Goal: Information Seeking & Learning: Learn about a topic

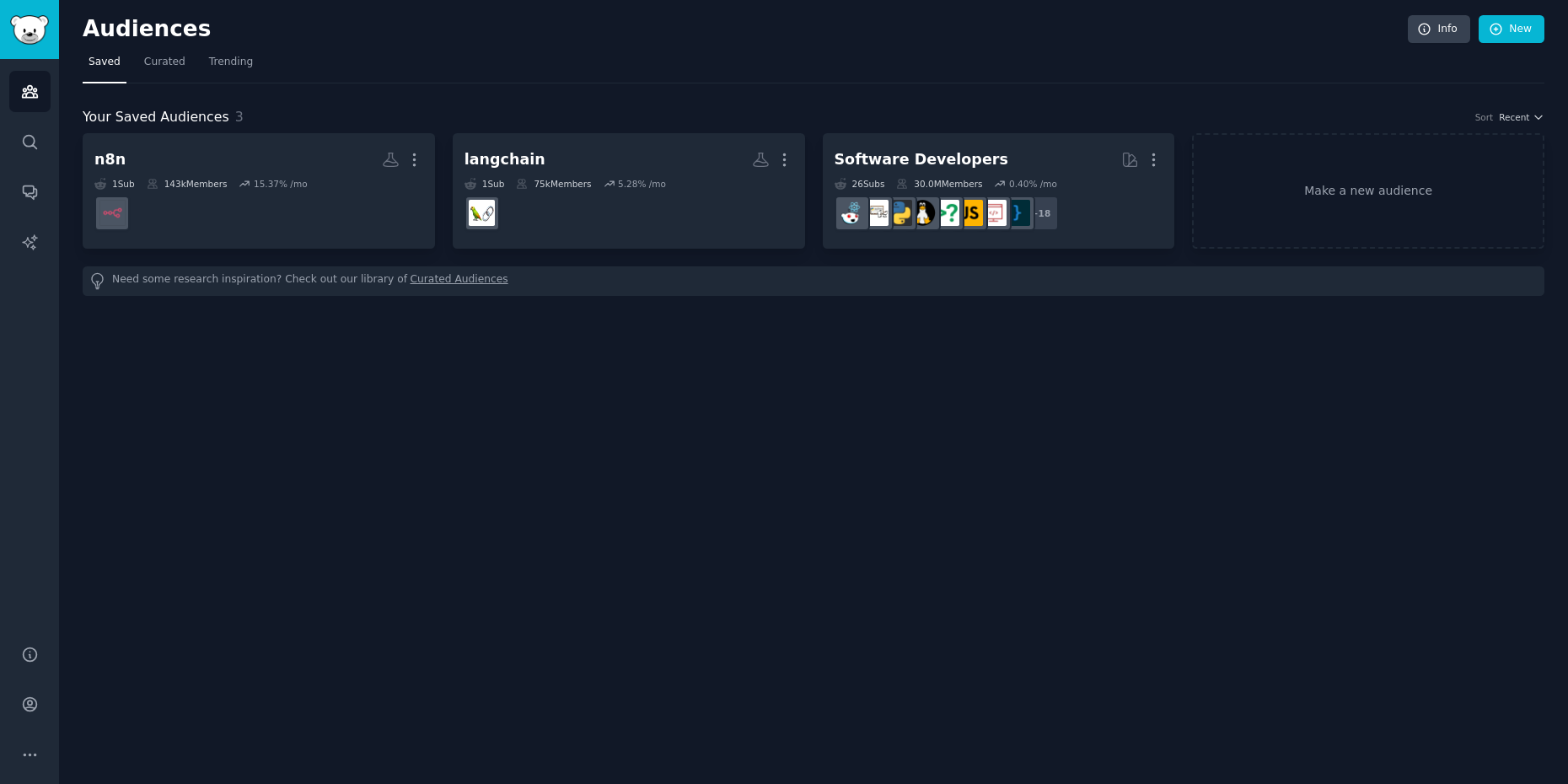
click at [80, 384] on div "Audiences Info New Saved Curated Trending Your Saved Audiences 3 Sort Recent n8…" at bounding box center [813, 392] width 1509 height 784
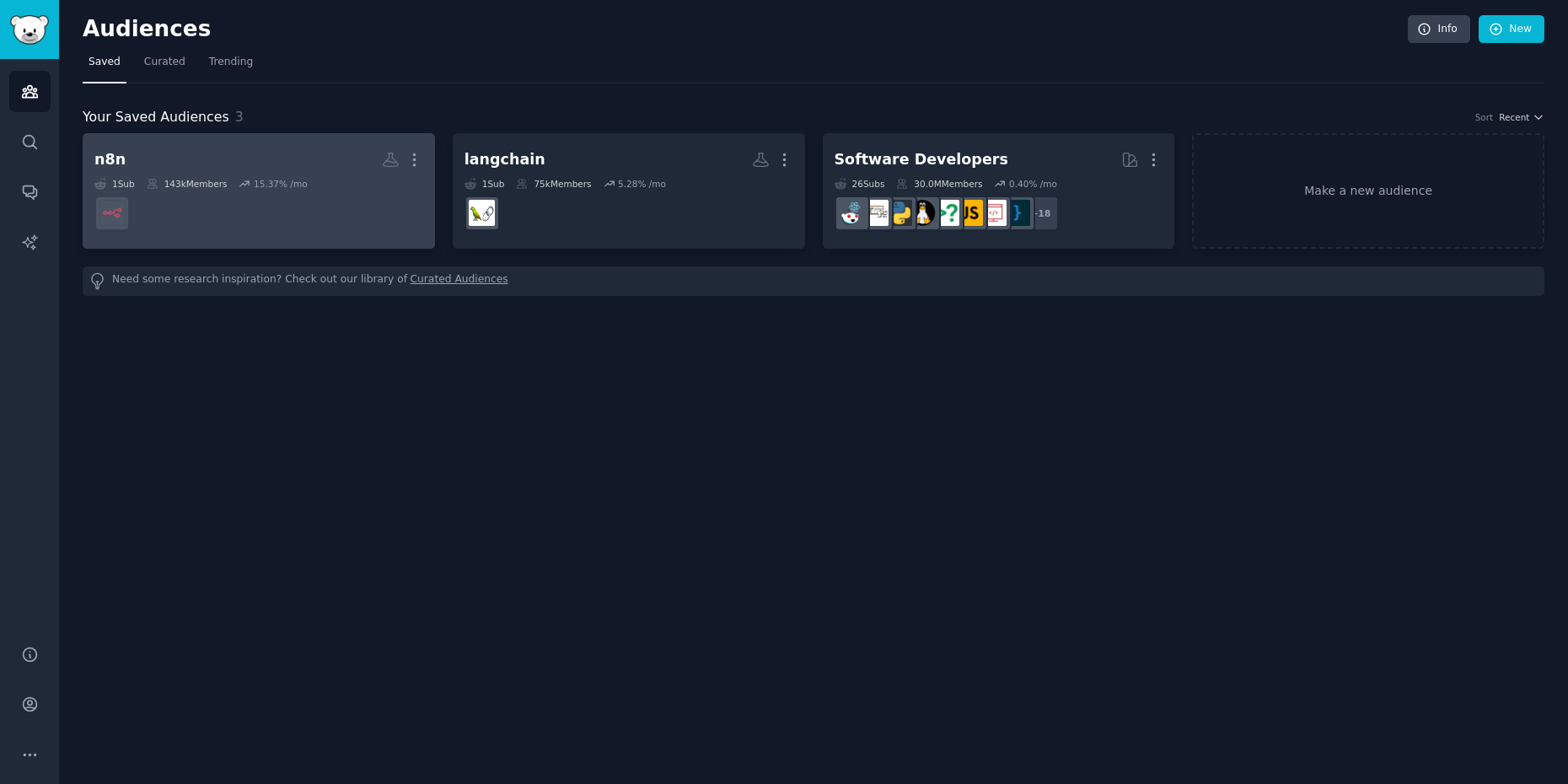
click at [122, 159] on h2 "n8n More" at bounding box center [259, 160] width 329 height 29
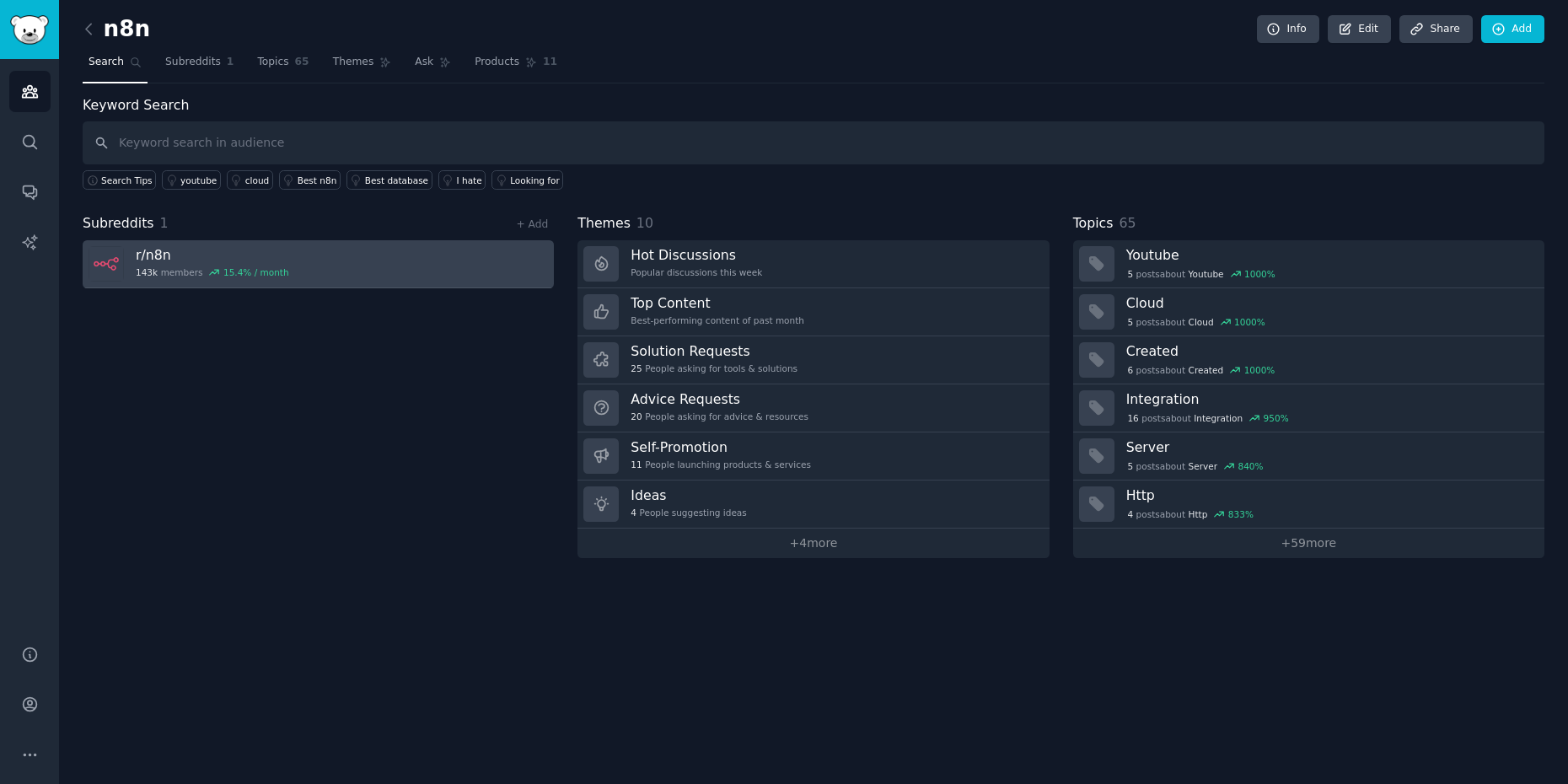
click at [206, 255] on h3 "r/ n8n" at bounding box center [212, 255] width 153 height 18
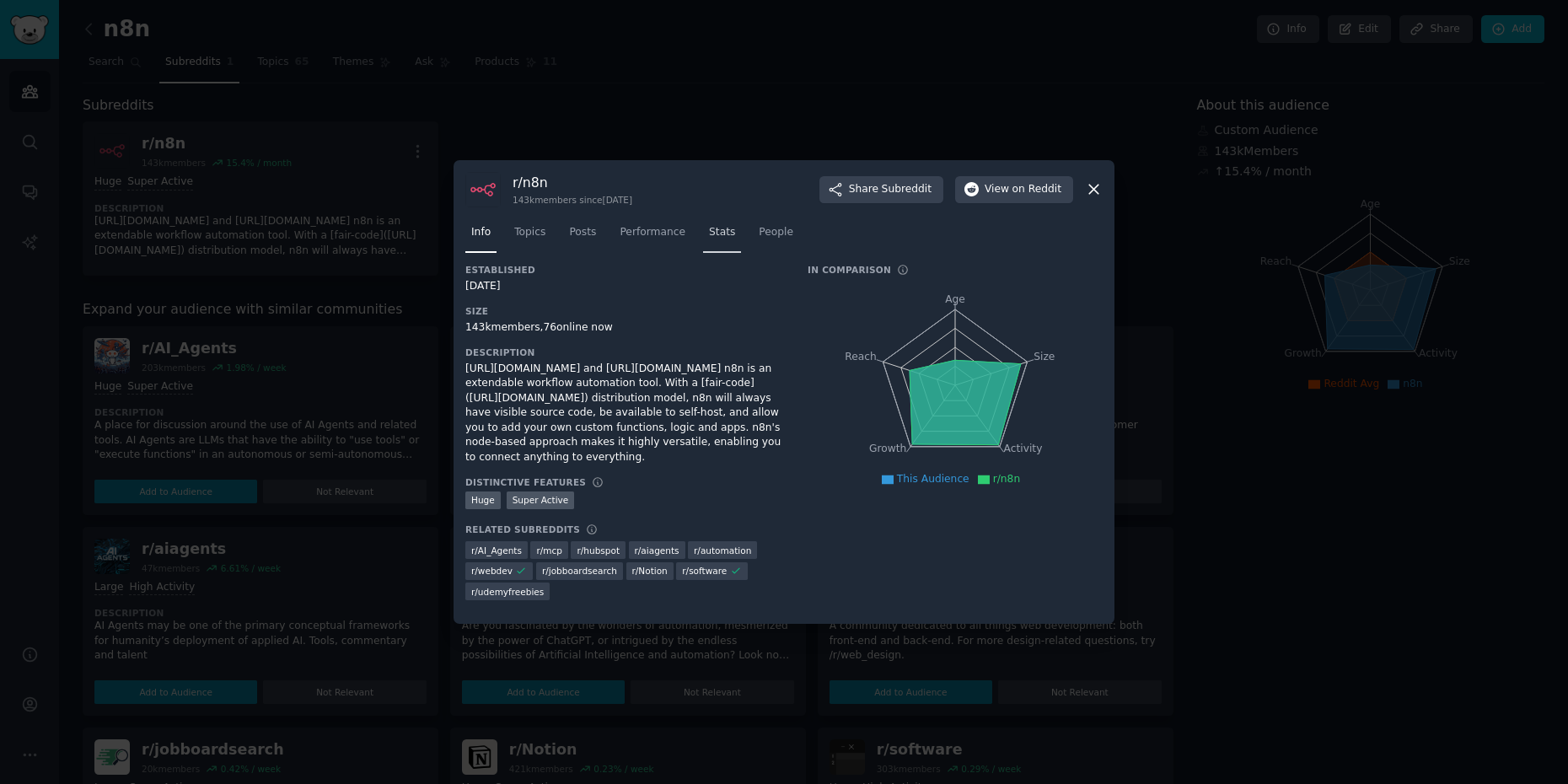
click at [709, 240] on span "Stats" at bounding box center [722, 232] width 26 height 15
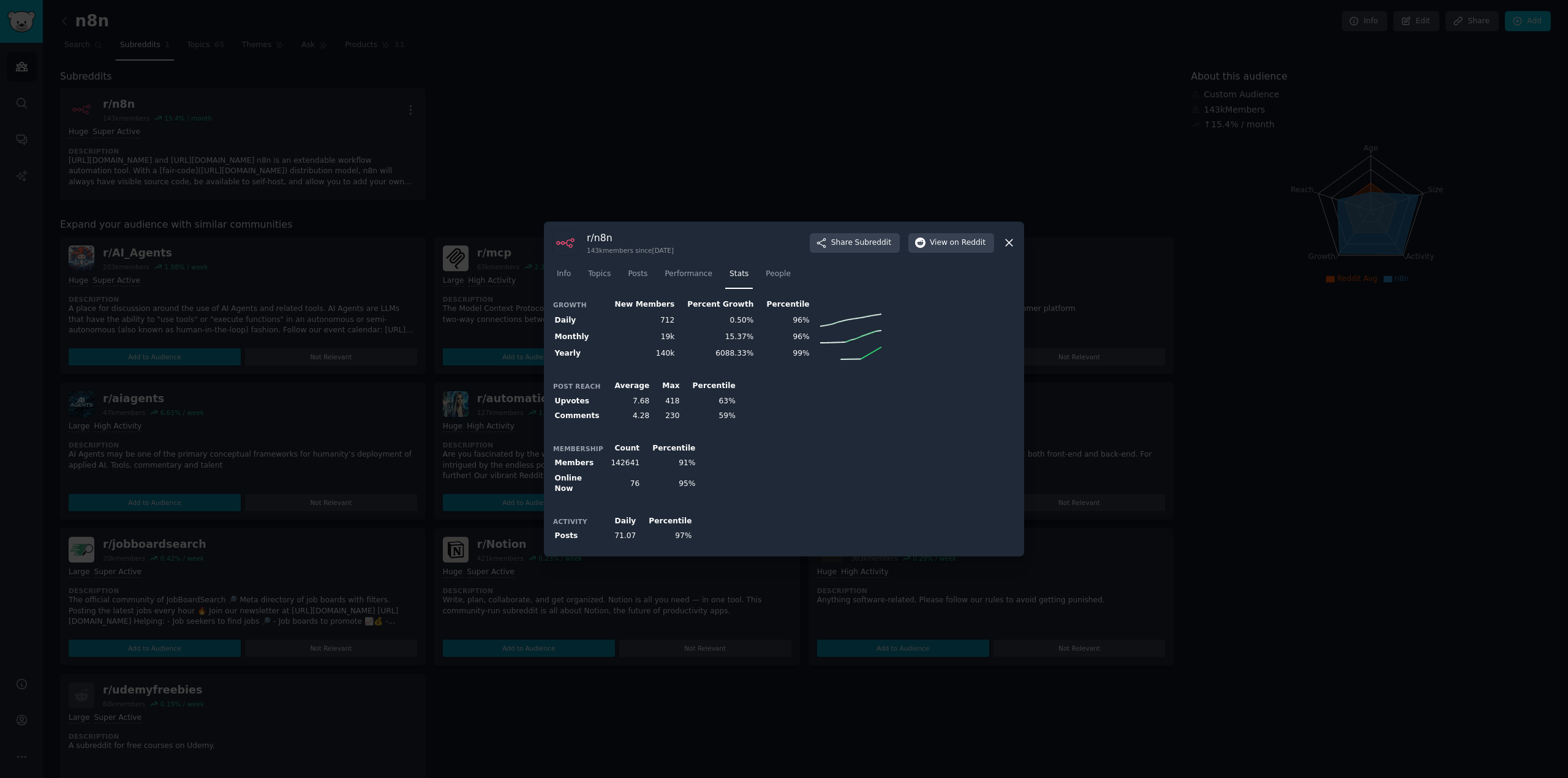
click at [932, 173] on div at bounding box center [784, 389] width 1568 height 778
click at [1011, 249] on icon at bounding box center [1009, 243] width 13 height 13
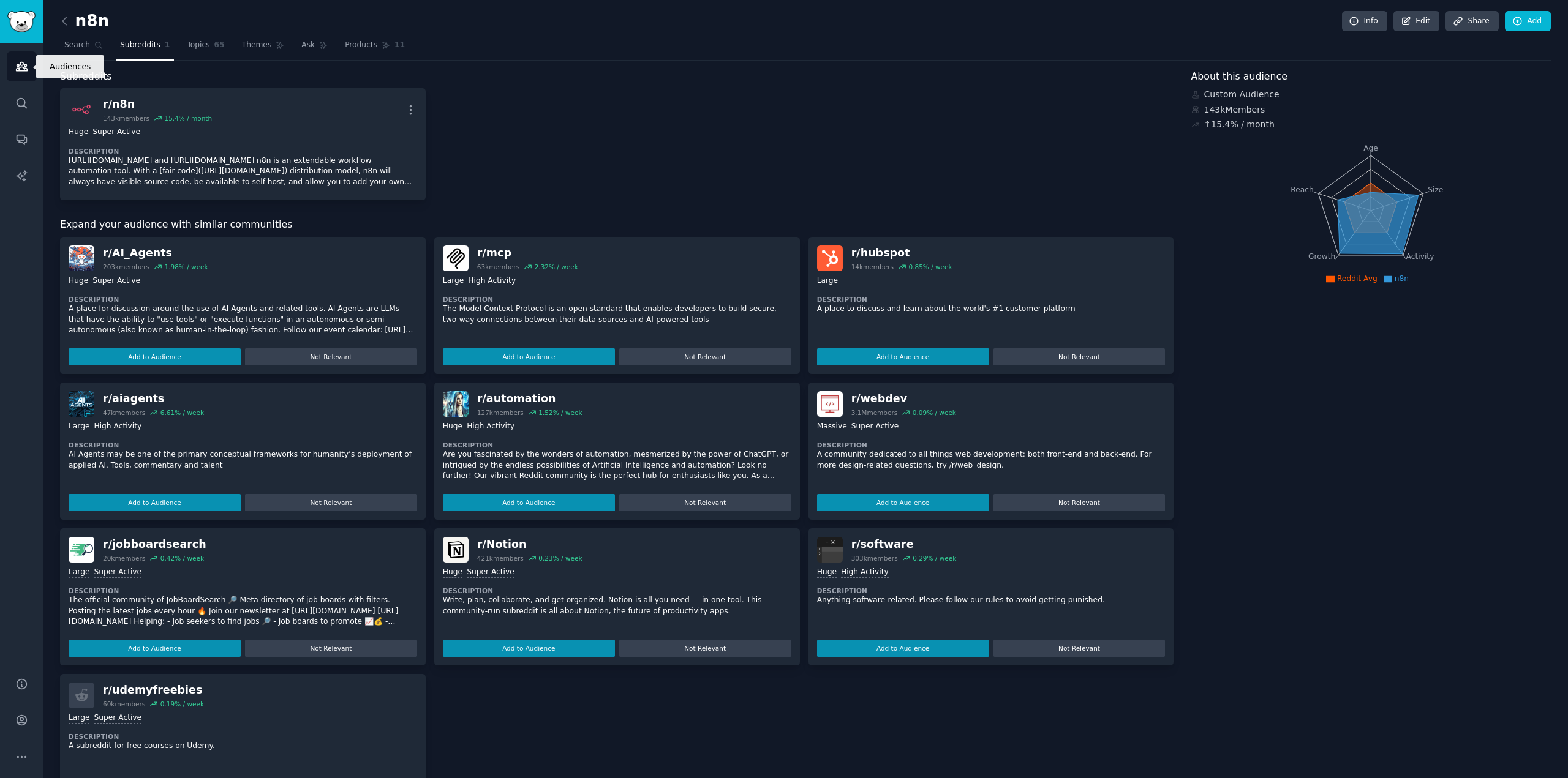
click at [17, 73] on link "Audiences" at bounding box center [21, 66] width 30 height 30
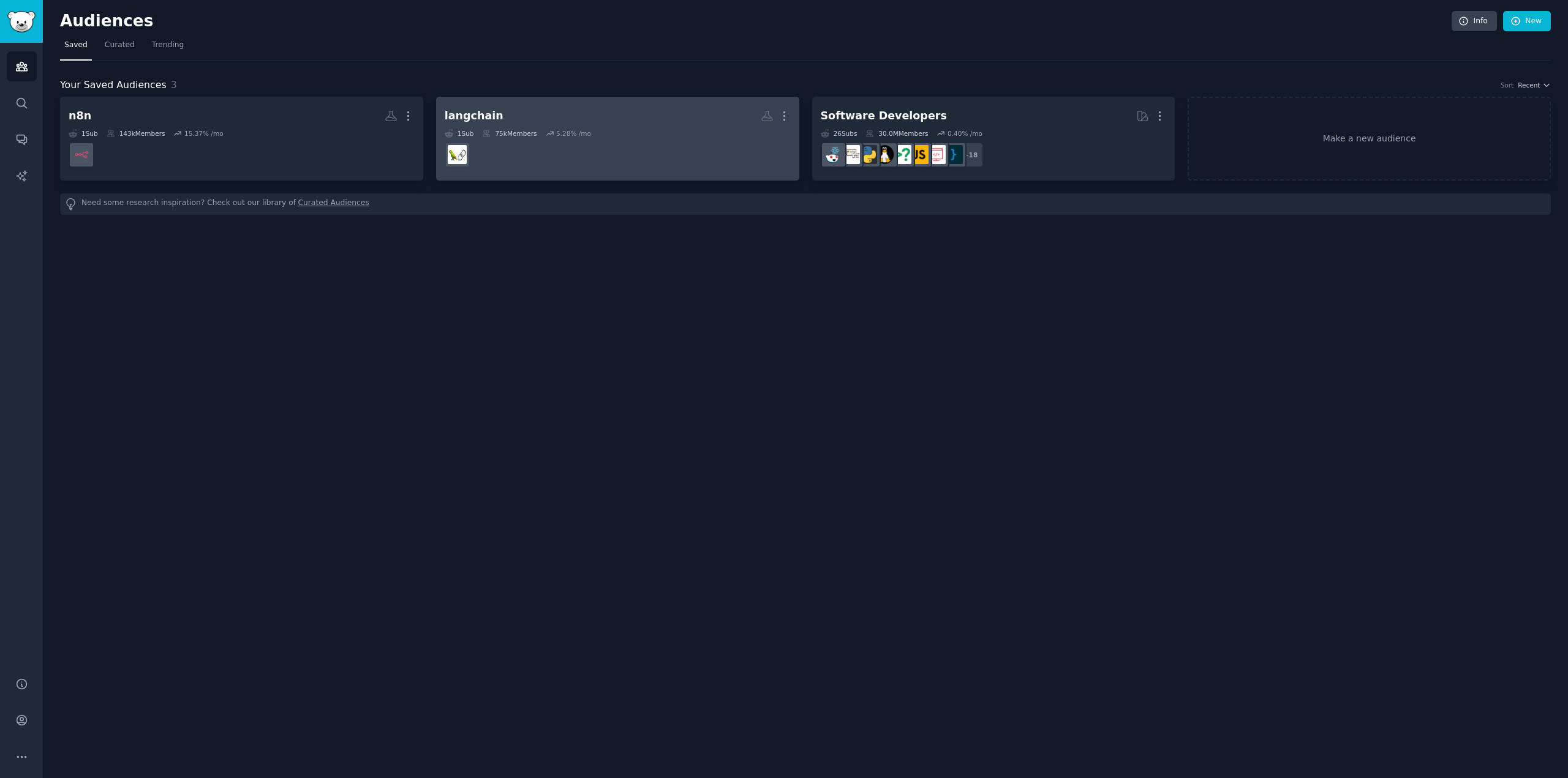
click at [476, 113] on div "langchain" at bounding box center [474, 116] width 59 height 16
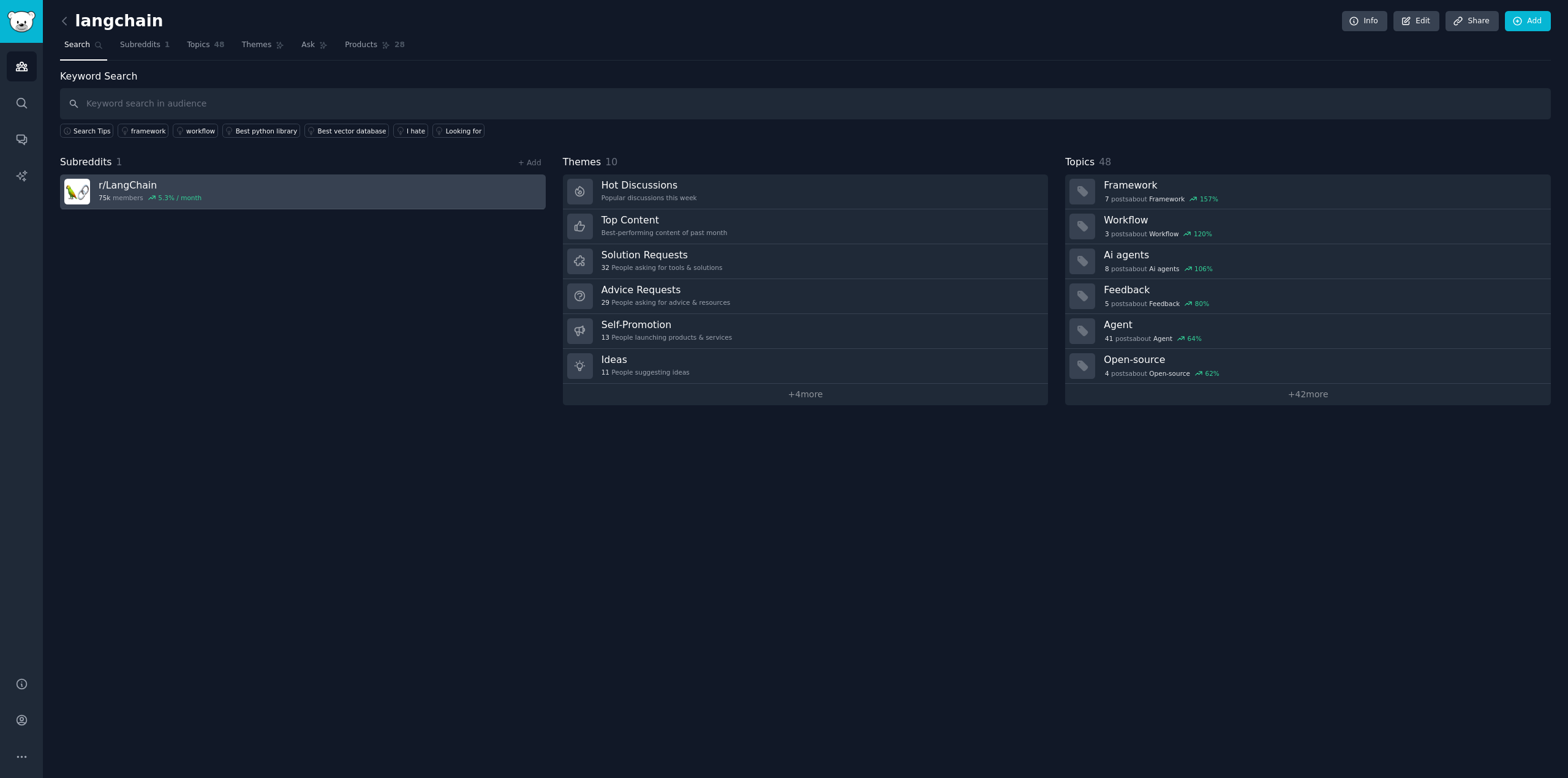
click at [125, 181] on h3 "r/ LangChain" at bounding box center [150, 185] width 103 height 13
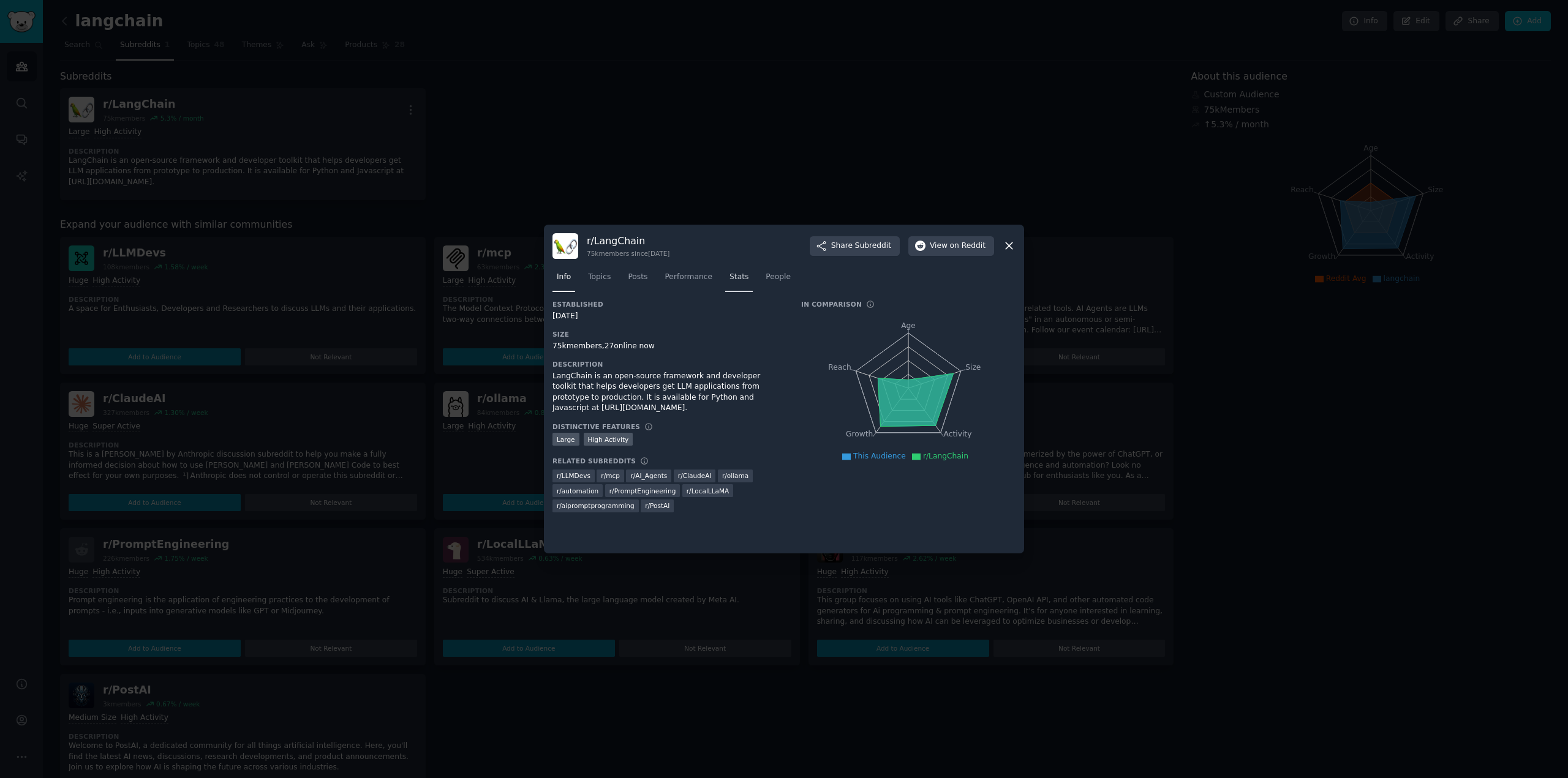
click at [730, 279] on span "Stats" at bounding box center [739, 277] width 19 height 11
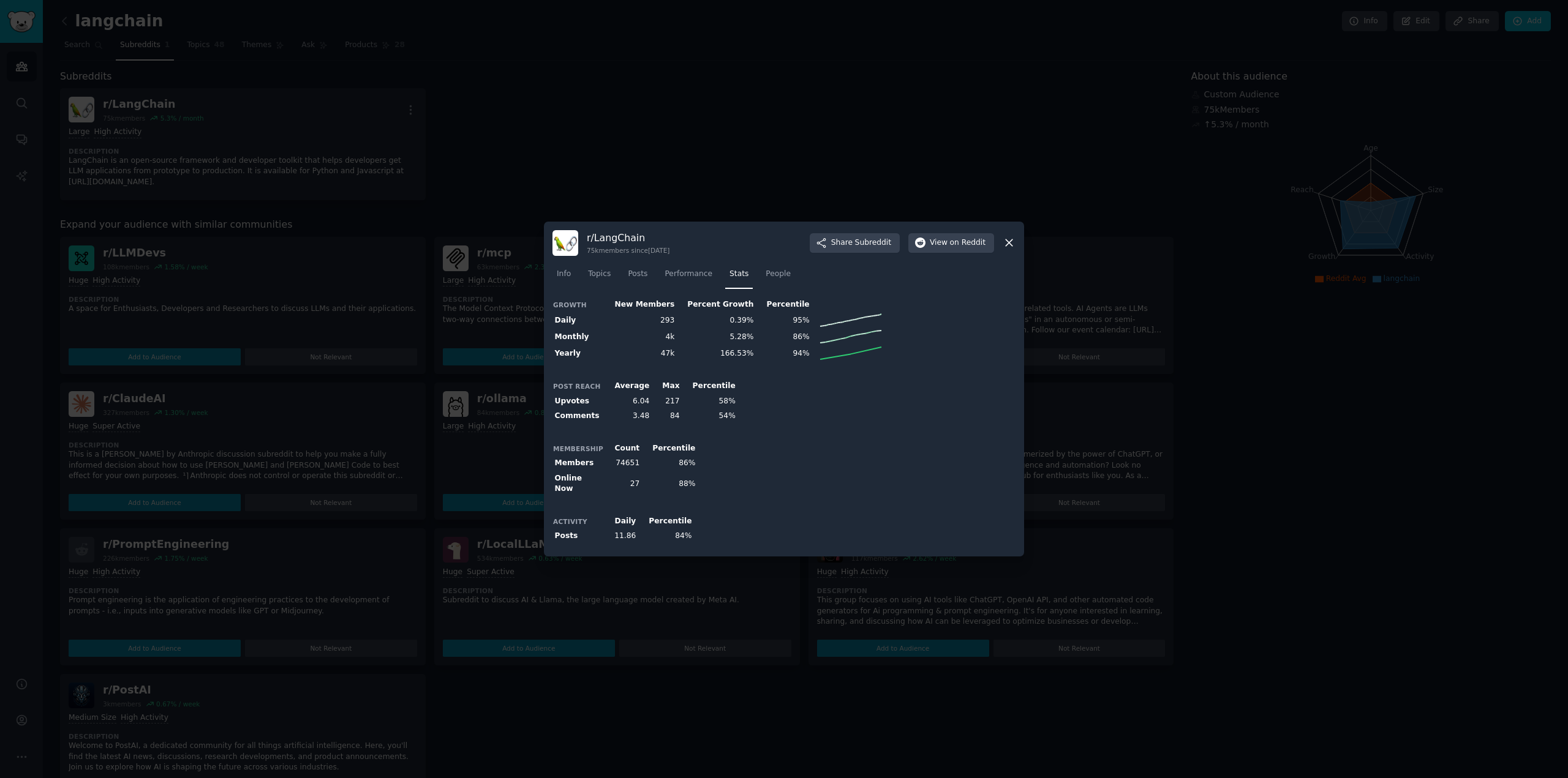
click at [1011, 242] on icon at bounding box center [1009, 243] width 13 height 13
